Goal: Task Accomplishment & Management: Manage account settings

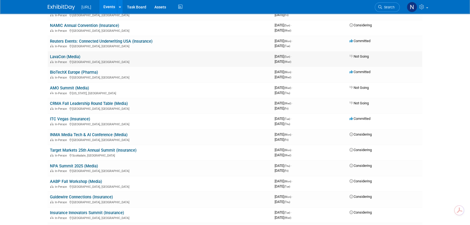
scroll to position [24, 0]
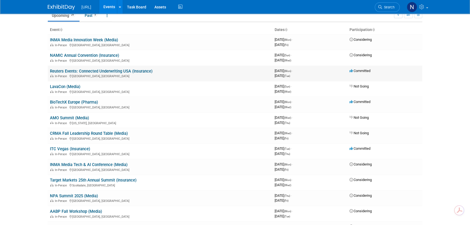
click at [97, 72] on link "Reuters Events: Connected Underwriting USA (Insurance)" at bounding box center [101, 71] width 103 height 5
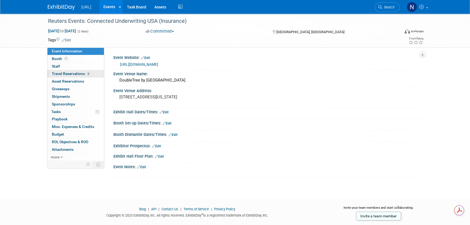
click at [65, 75] on span "Travel Reservations 6" at bounding box center [71, 73] width 39 height 4
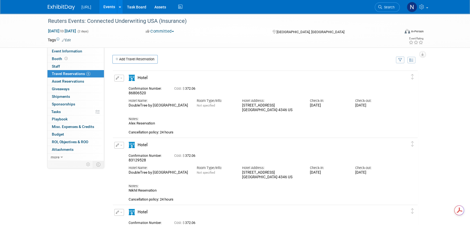
click at [116, 77] on icon "button" at bounding box center [118, 77] width 4 height 3
click at [125, 85] on button "Edit Reservation" at bounding box center [138, 88] width 46 height 8
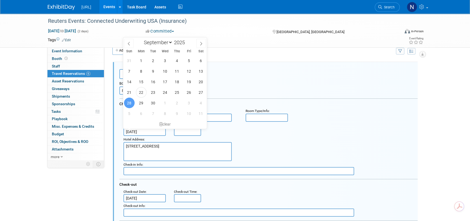
click at [148, 132] on input "[DATE]" at bounding box center [144, 132] width 42 height 8
click at [140, 103] on span "29" at bounding box center [141, 103] width 11 height 11
type input "[DATE]"
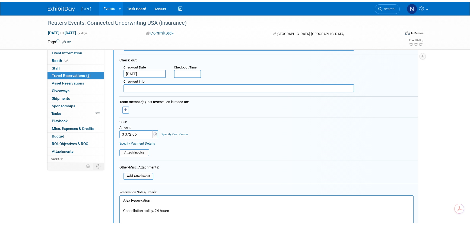
scroll to position [197, 0]
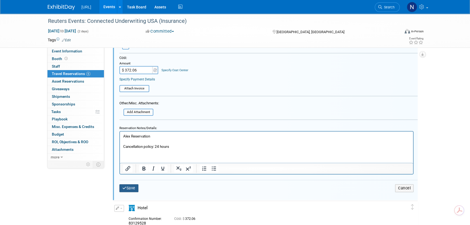
click at [131, 185] on button "Save" at bounding box center [128, 188] width 19 height 8
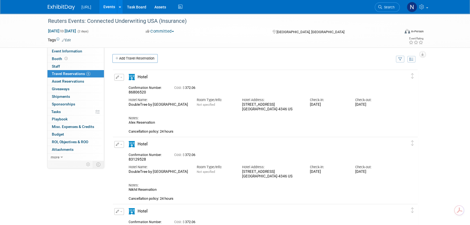
scroll to position [0, 0]
click at [117, 78] on icon "button" at bounding box center [118, 77] width 4 height 3
click at [124, 85] on button "Edit Reservation" at bounding box center [138, 88] width 46 height 8
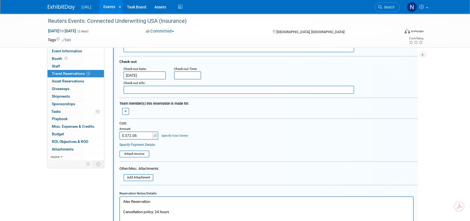
scroll to position [132, 0]
click at [139, 133] on input "$ 372.06" at bounding box center [136, 135] width 34 height 8
type input "$ 186.03"
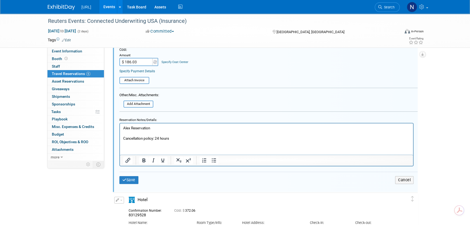
scroll to position [206, 0]
click at [132, 177] on button "Save" at bounding box center [128, 179] width 19 height 8
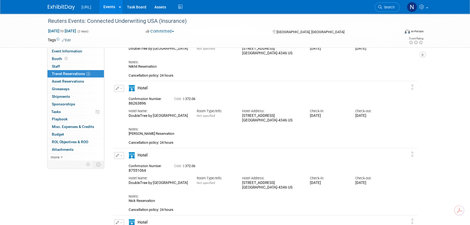
scroll to position [123, 0]
click at [120, 157] on button "button" at bounding box center [119, 156] width 10 height 7
click at [179, 149] on td "Delete Reservation 87551064 Cost: $ 372.06 Hotel Name:" at bounding box center [261, 181] width 297 height 66
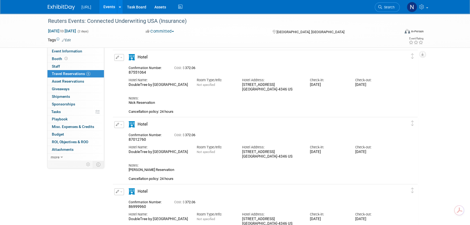
scroll to position [222, 0]
click at [119, 123] on button "button" at bounding box center [119, 124] width 10 height 7
click at [139, 142] on span "Delete Reservation" at bounding box center [141, 142] width 34 height 4
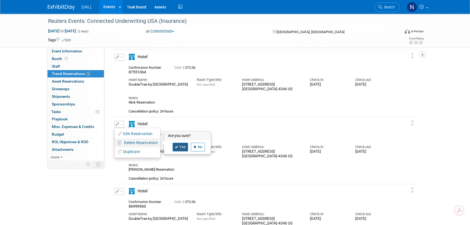
click at [176, 150] on link "Yes" at bounding box center [181, 146] width 16 height 9
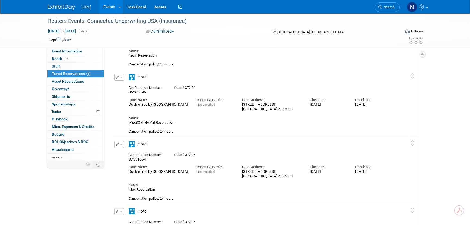
scroll to position [123, 0]
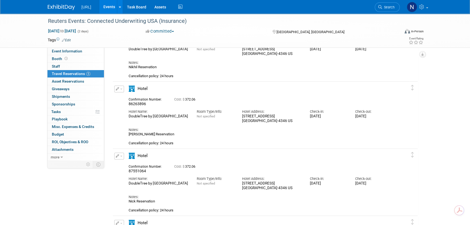
click at [119, 87] on button "button" at bounding box center [119, 88] width 10 height 7
click at [138, 108] on span "Delete Reservation" at bounding box center [141, 107] width 34 height 4
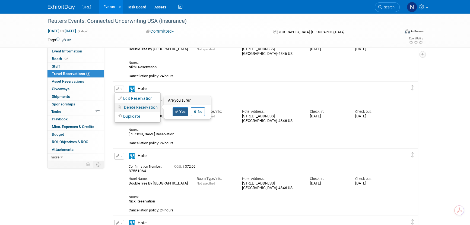
click at [183, 111] on link "Yes" at bounding box center [181, 111] width 16 height 9
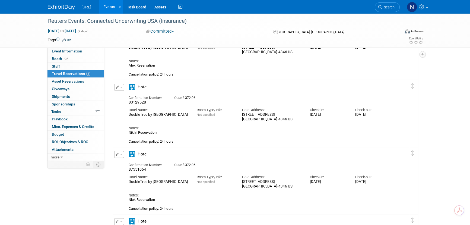
scroll to position [49, 0]
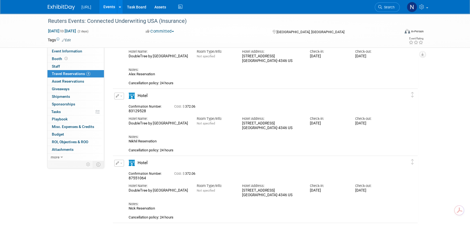
click at [119, 97] on button "button" at bounding box center [119, 96] width 10 height 7
click at [129, 113] on span "Delete Reservation" at bounding box center [141, 114] width 34 height 4
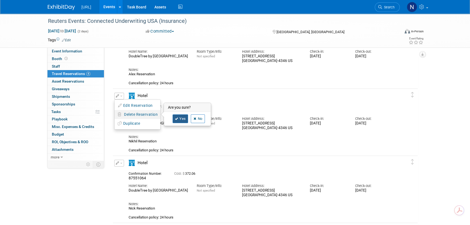
click at [183, 117] on link "Yes" at bounding box center [181, 118] width 16 height 9
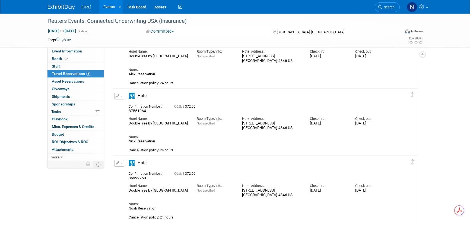
click at [135, 110] on span "87551064" at bounding box center [137, 111] width 17 height 4
copy span "87551064"
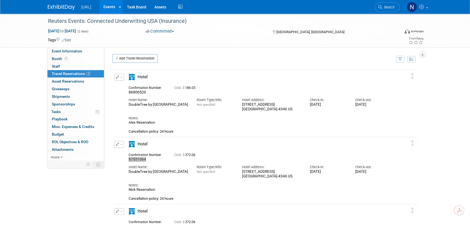
scroll to position [0, 0]
click at [194, 184] on div "Notes:" at bounding box center [261, 185] width 264 height 5
